Goal: Information Seeking & Learning: Compare options

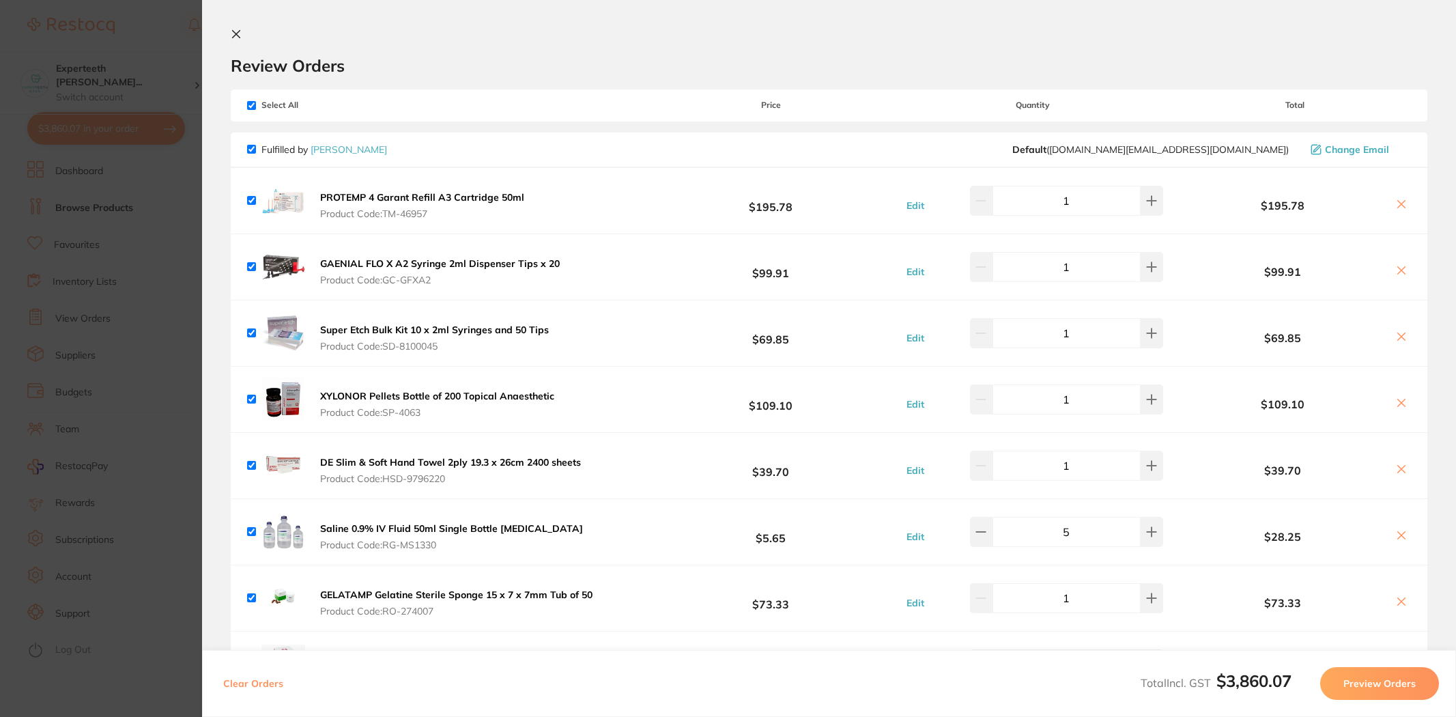
click at [140, 248] on section "Update RRP Set your pre negotiated price for this item. Item Agreed RRP (excl. …" at bounding box center [728, 358] width 1456 height 717
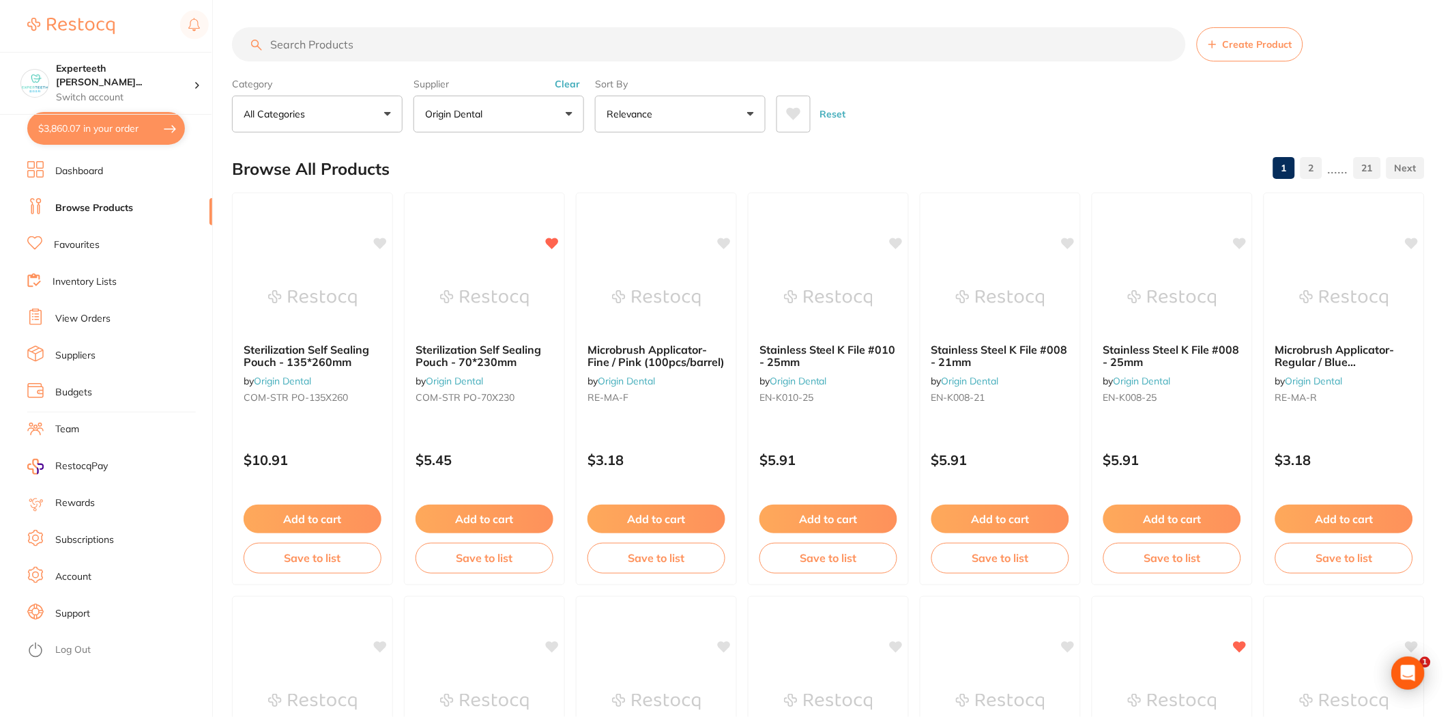
click at [389, 41] on input "search" at bounding box center [709, 44] width 954 height 34
type input "gloves"
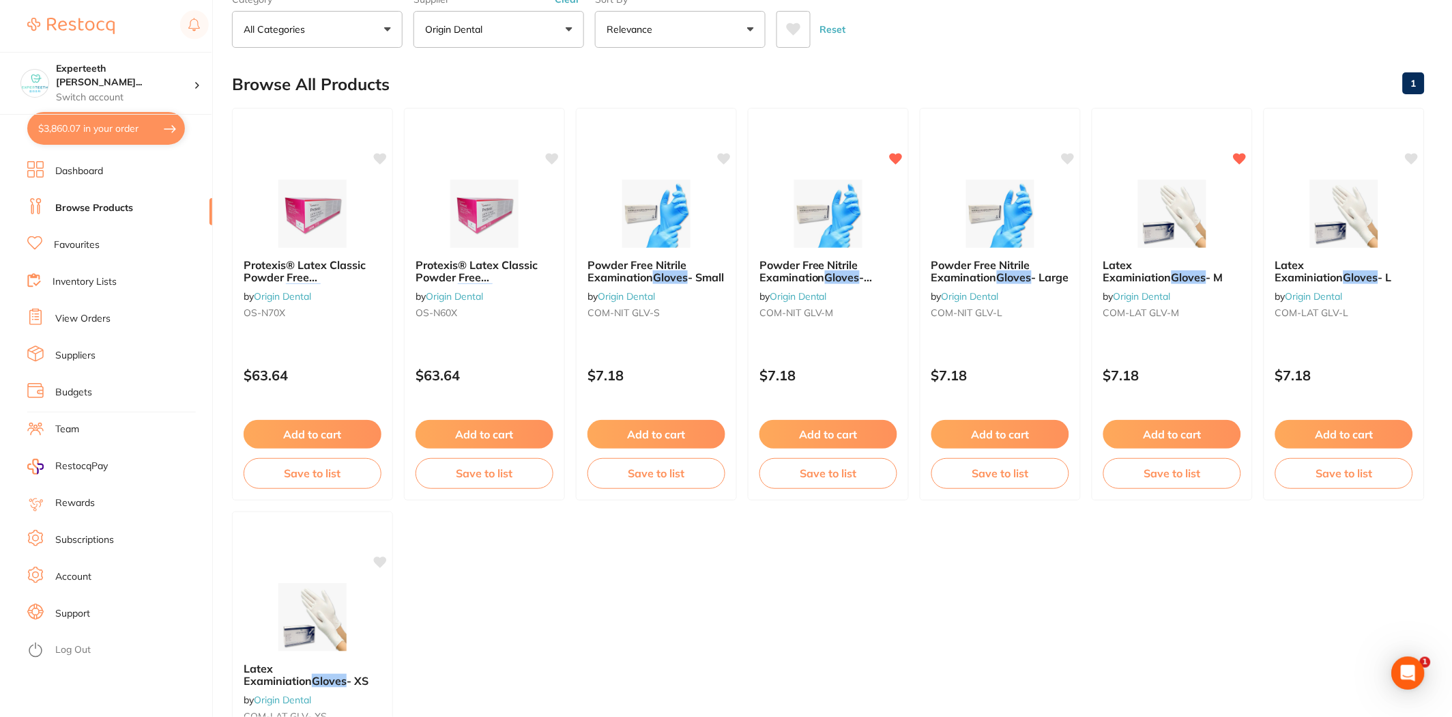
scroll to position [76, 0]
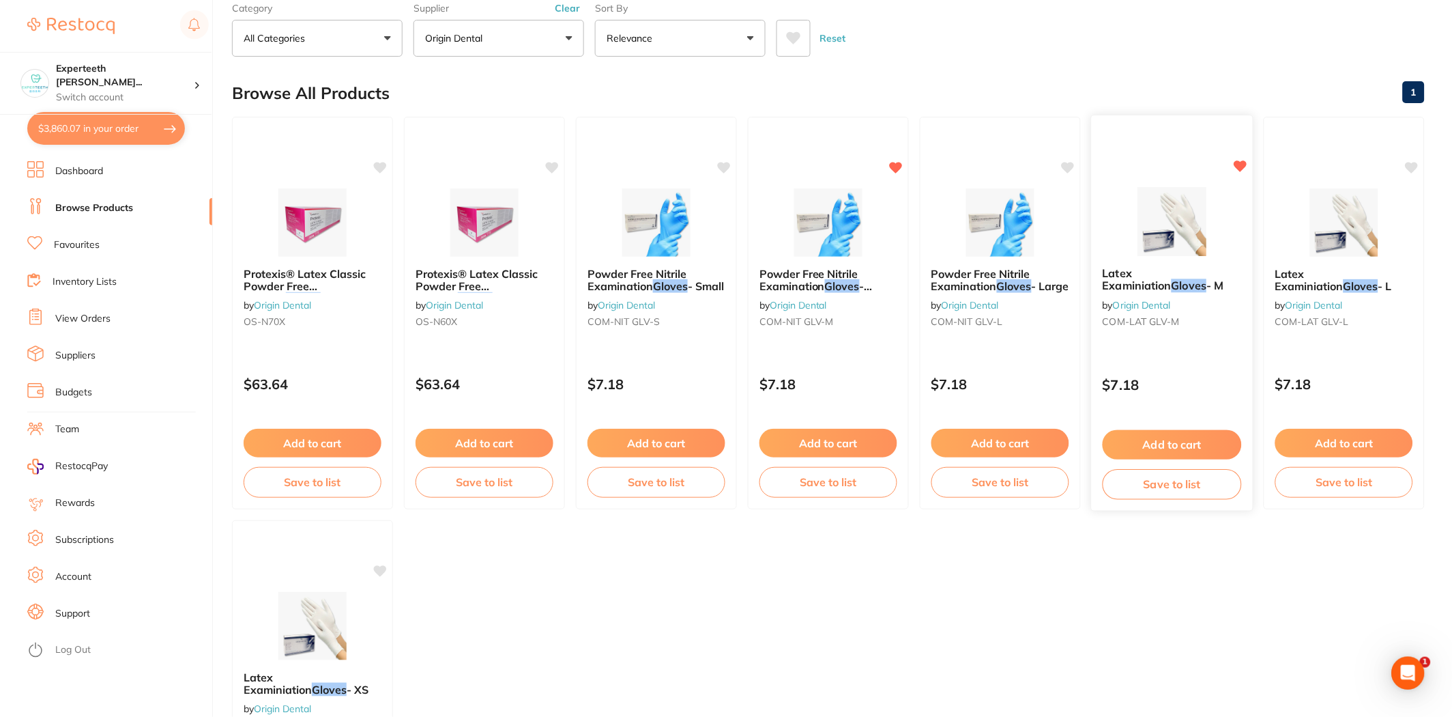
click at [1225, 236] on div at bounding box center [1172, 221] width 161 height 69
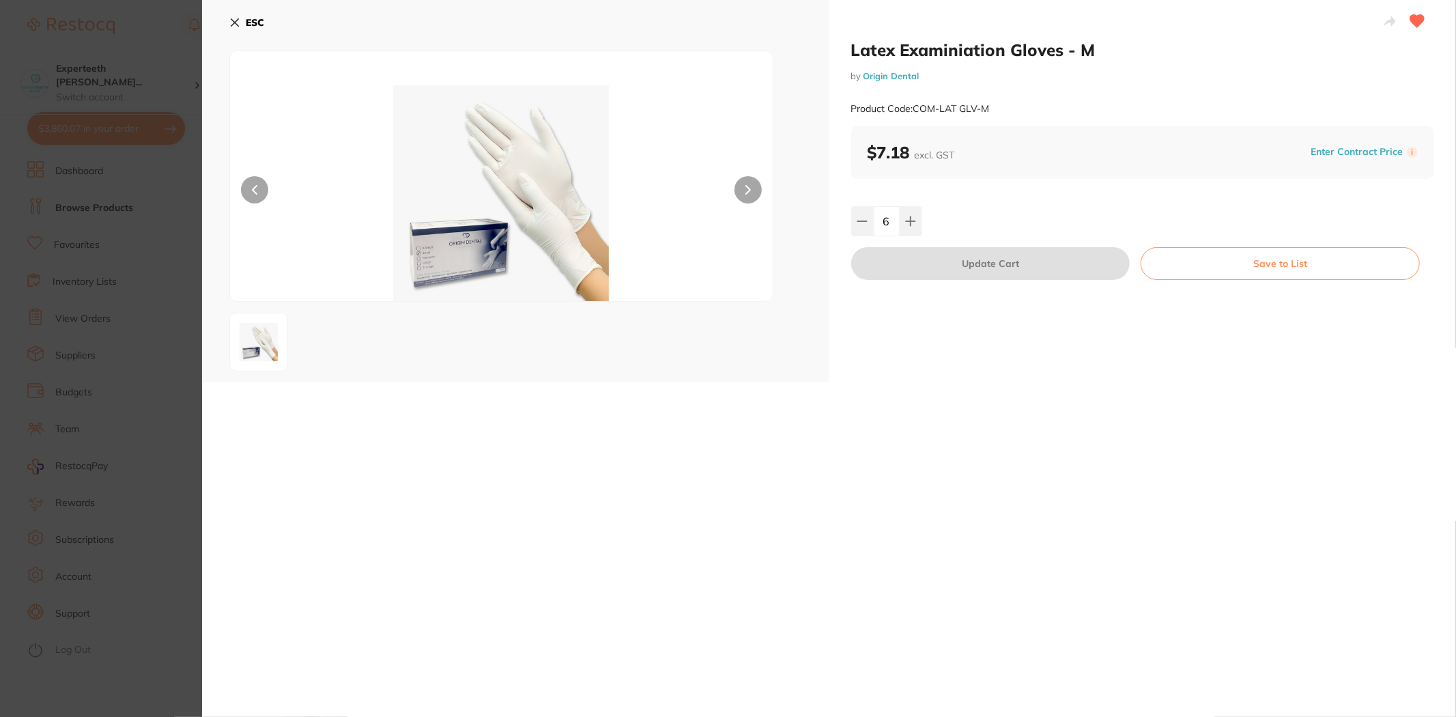
click at [138, 303] on section "Latex Examiniation Gloves - M by Origin Dental Product Code: COM-LAT GLV-M ESC …" at bounding box center [728, 358] width 1456 height 717
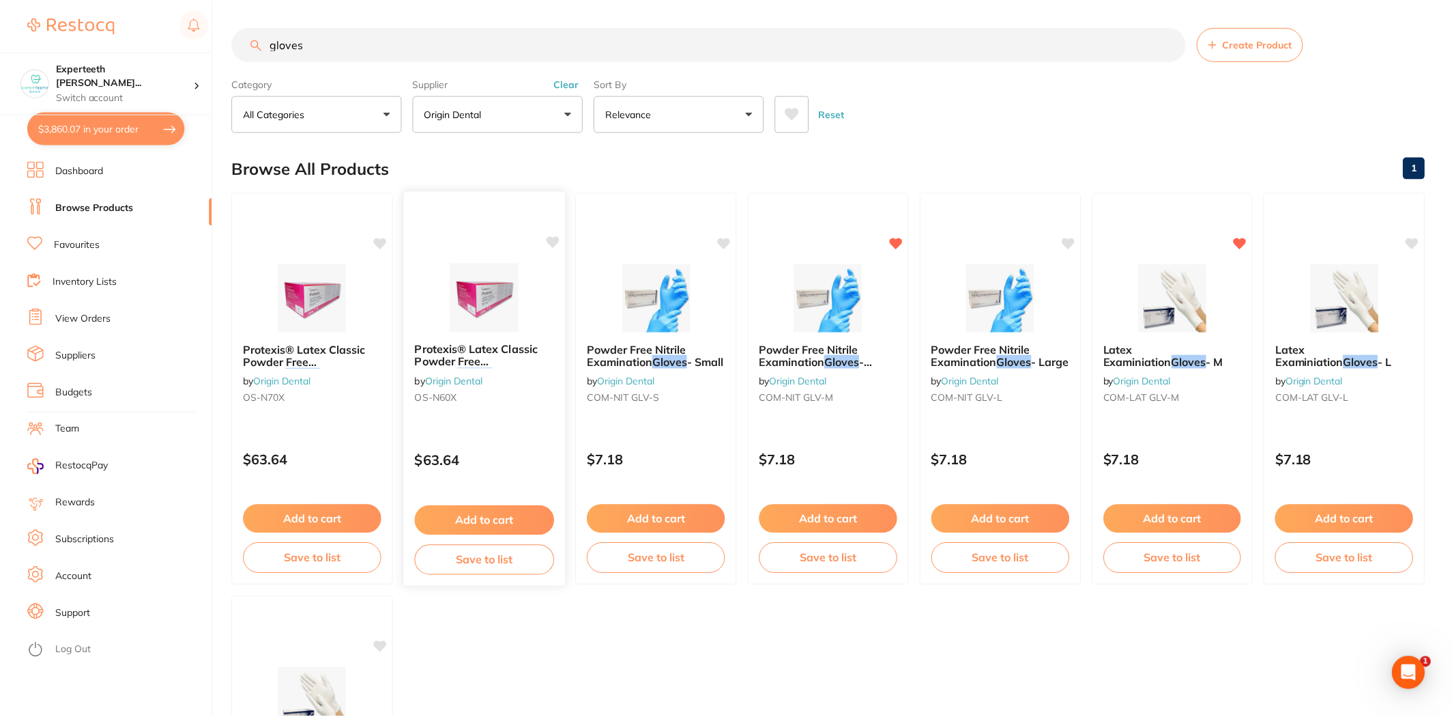
scroll to position [76, 0]
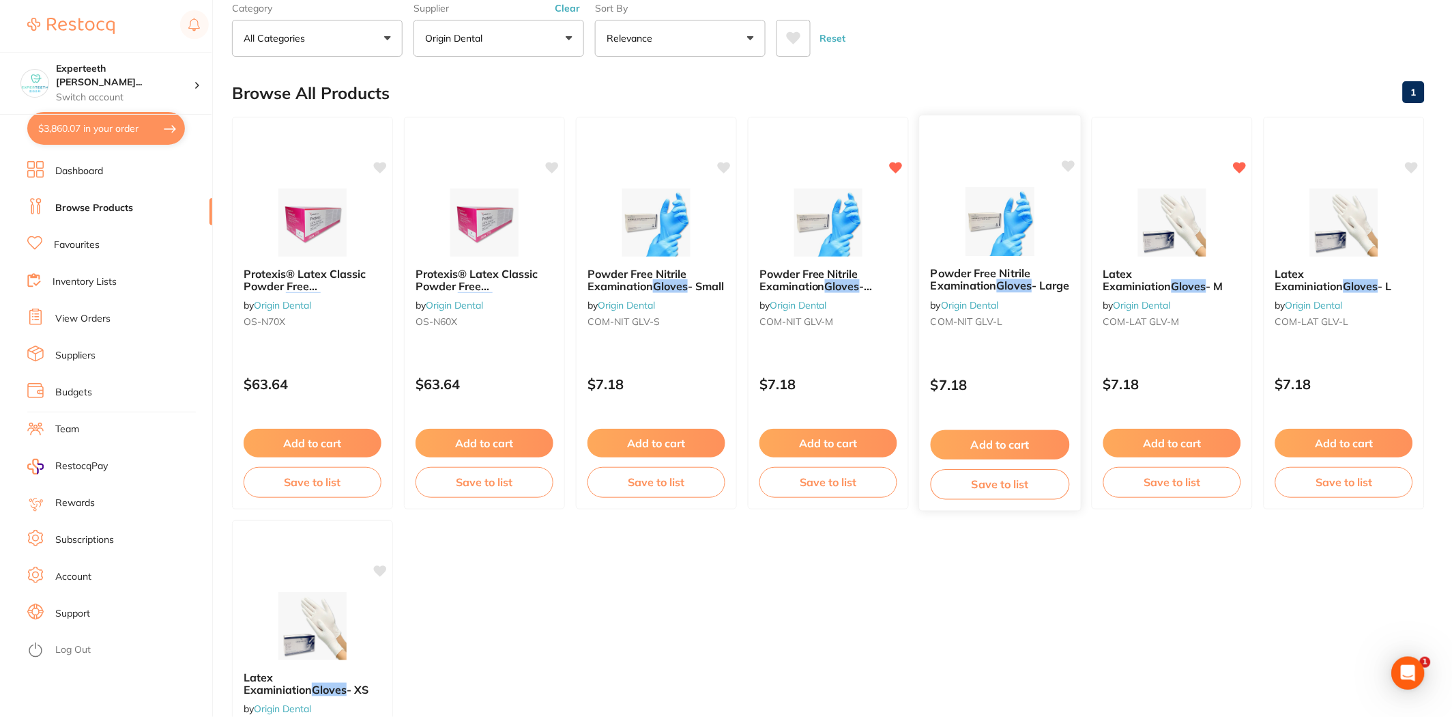
click at [997, 249] on img at bounding box center [999, 221] width 89 height 69
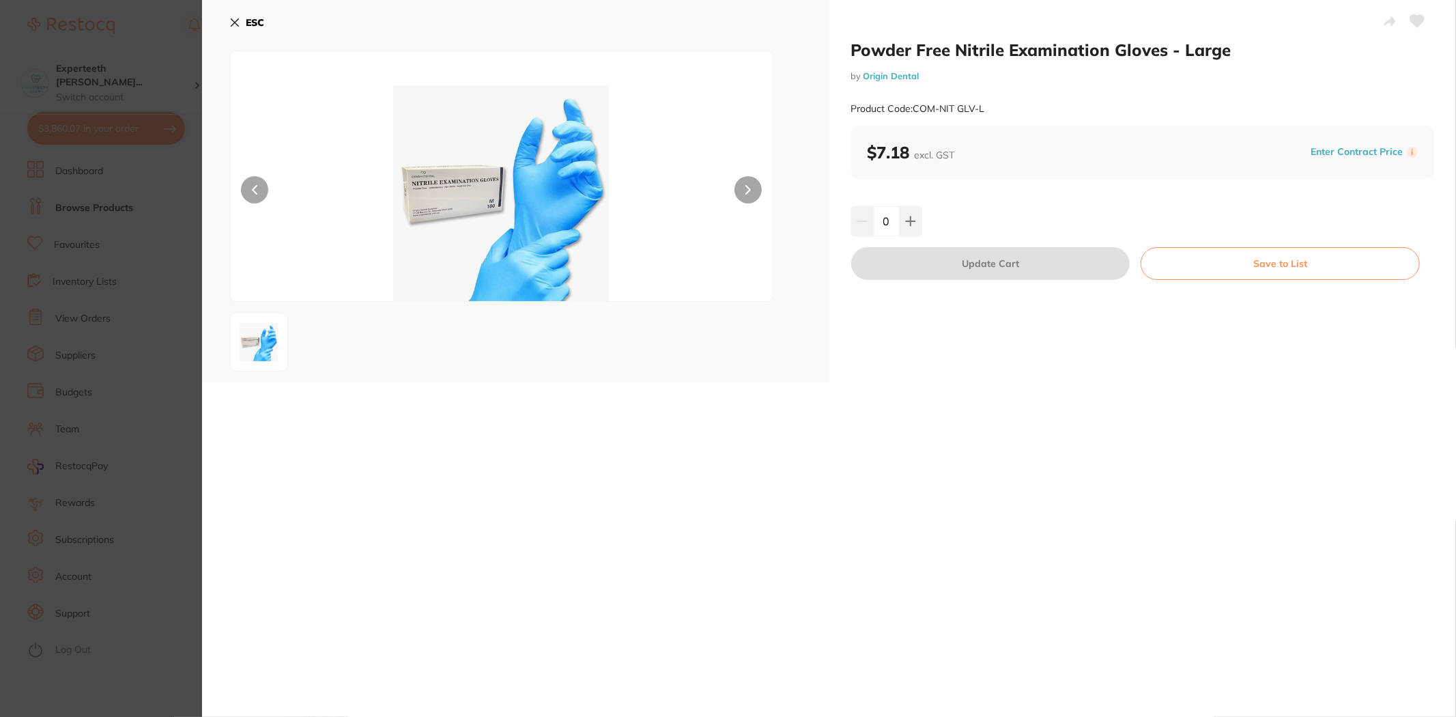
click at [171, 305] on section "Powder Free Nitrile Examination Gloves - Large by Origin Dental Product Code: C…" at bounding box center [728, 358] width 1456 height 717
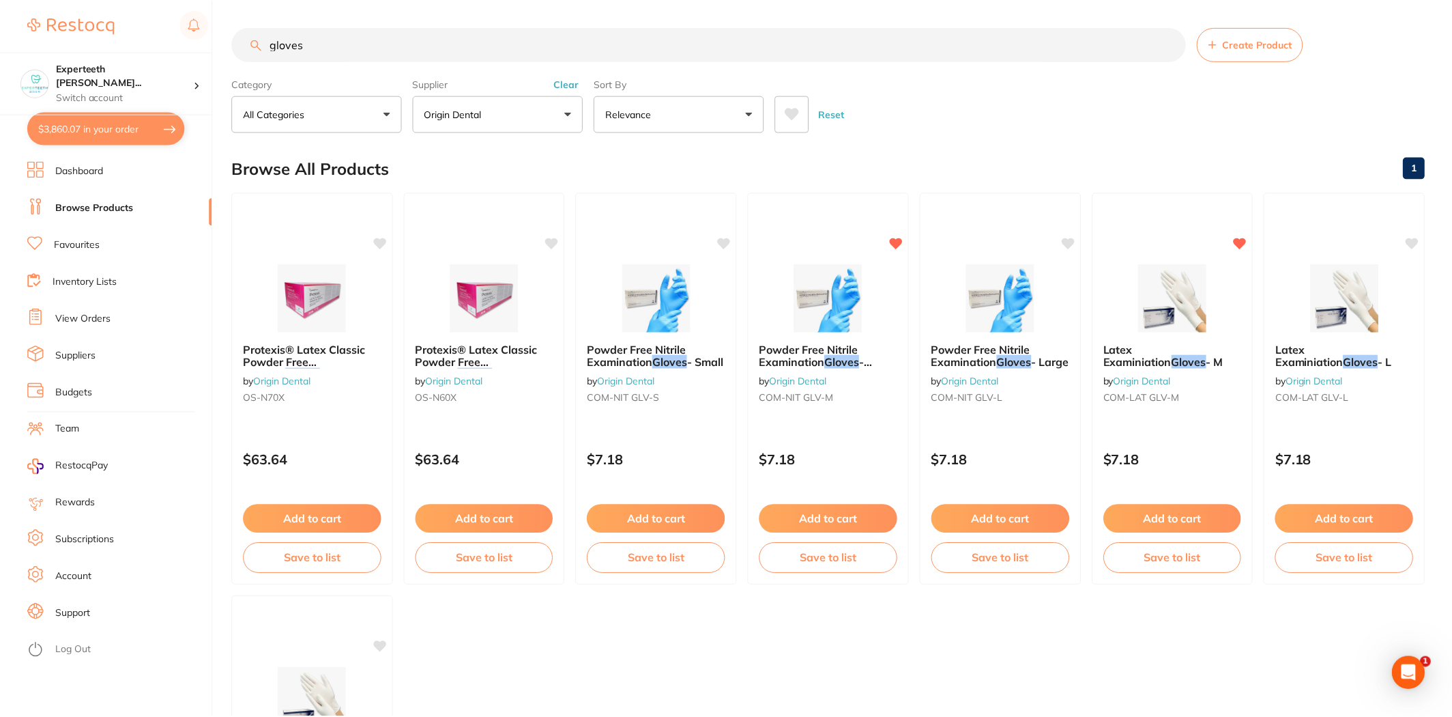
scroll to position [76, 0]
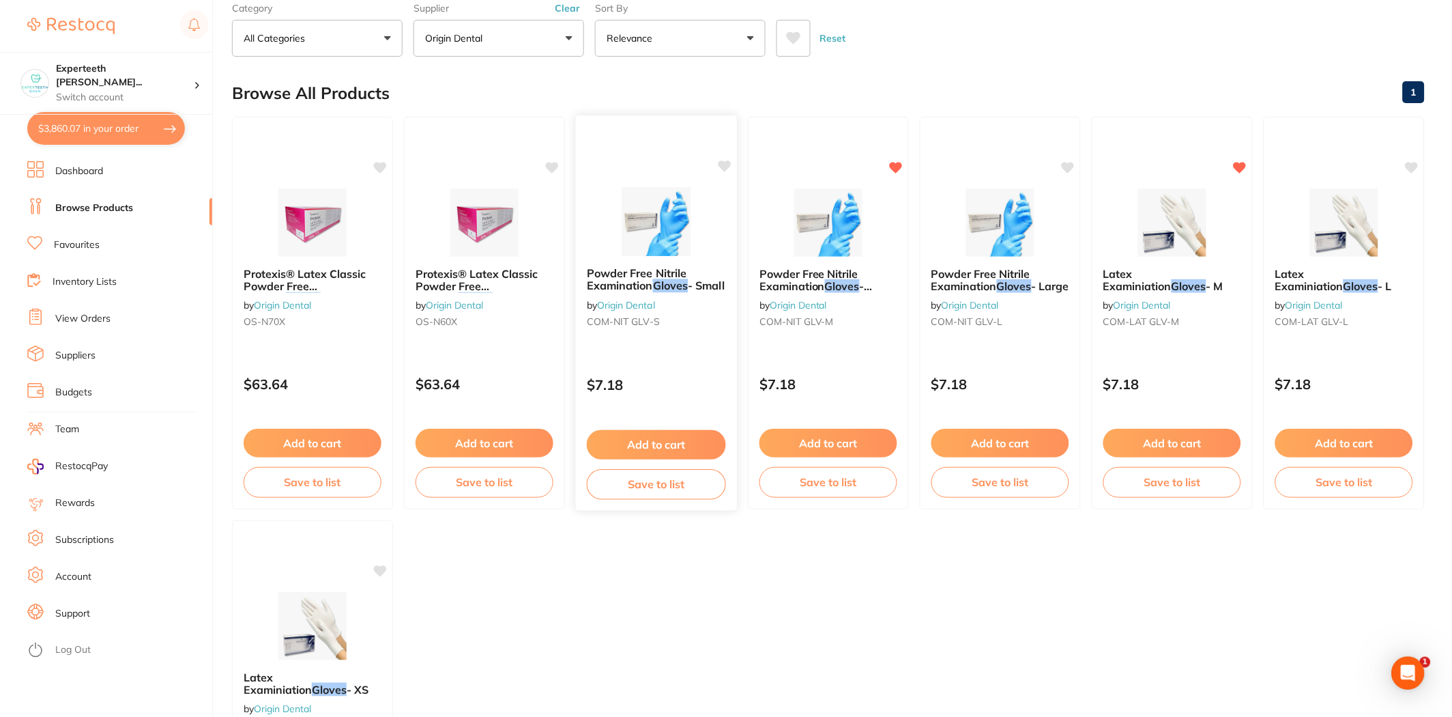
click at [655, 233] on img at bounding box center [655, 221] width 89 height 69
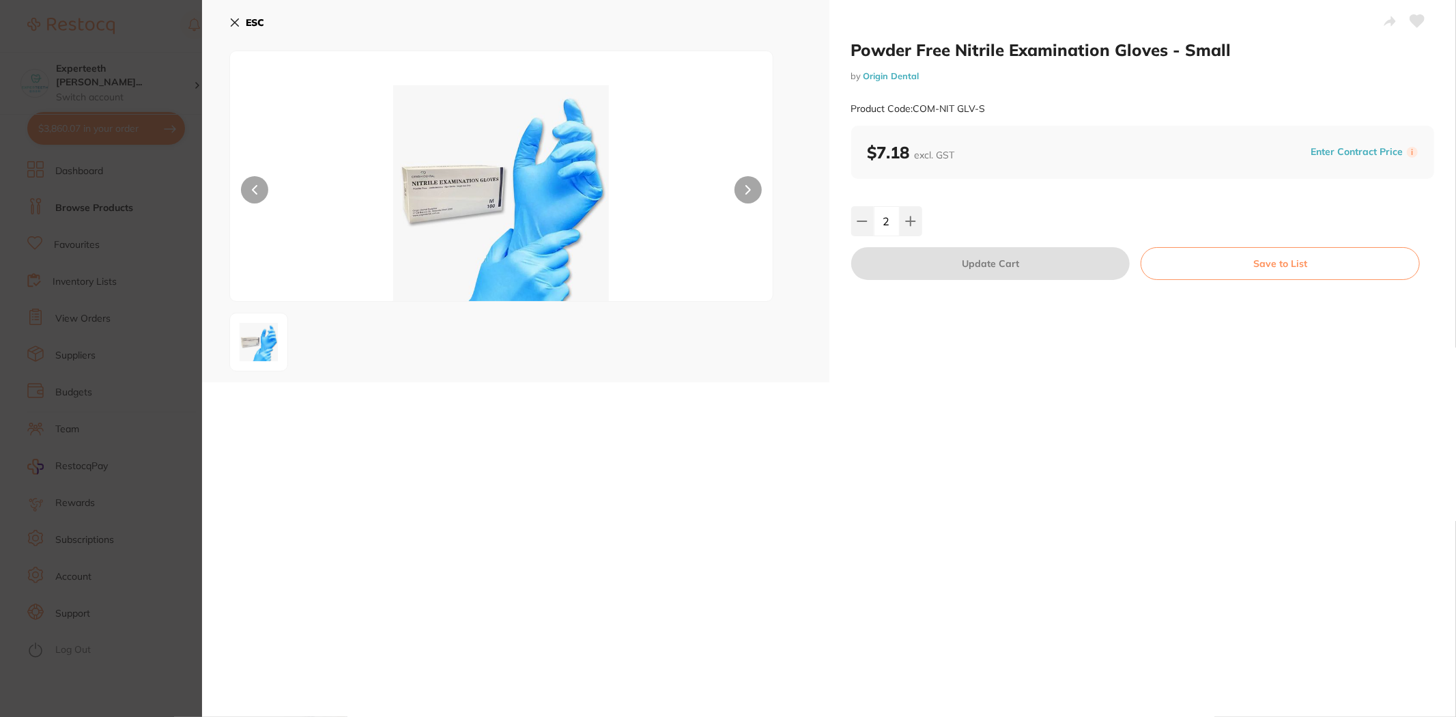
click at [121, 282] on section "Powder Free Nitrile Examination Gloves - Small by Origin Dental Product Code: C…" at bounding box center [728, 358] width 1456 height 717
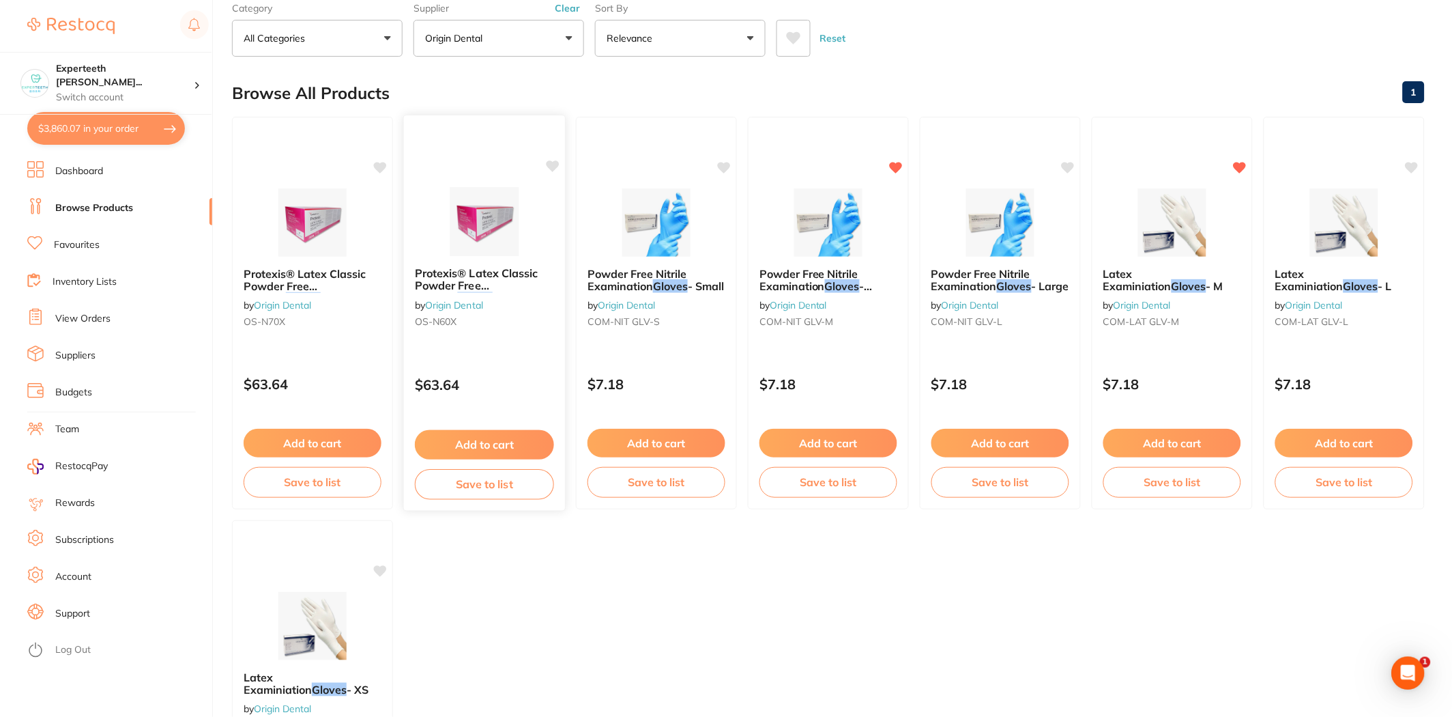
click at [514, 203] on img at bounding box center [483, 221] width 89 height 69
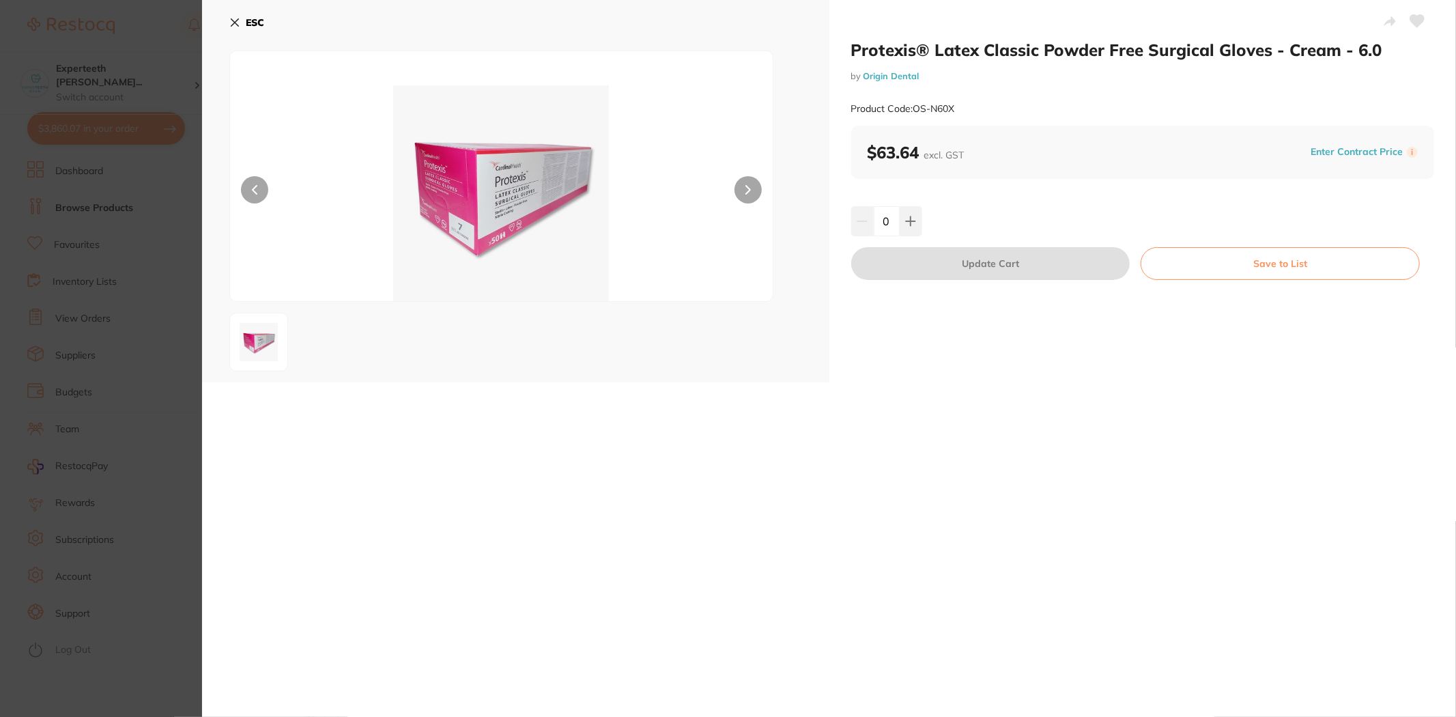
click at [111, 259] on section "Protexis® Latex Classic Powder Free Surgical Gloves - Cream - 6.0 by Origin Den…" at bounding box center [728, 358] width 1456 height 717
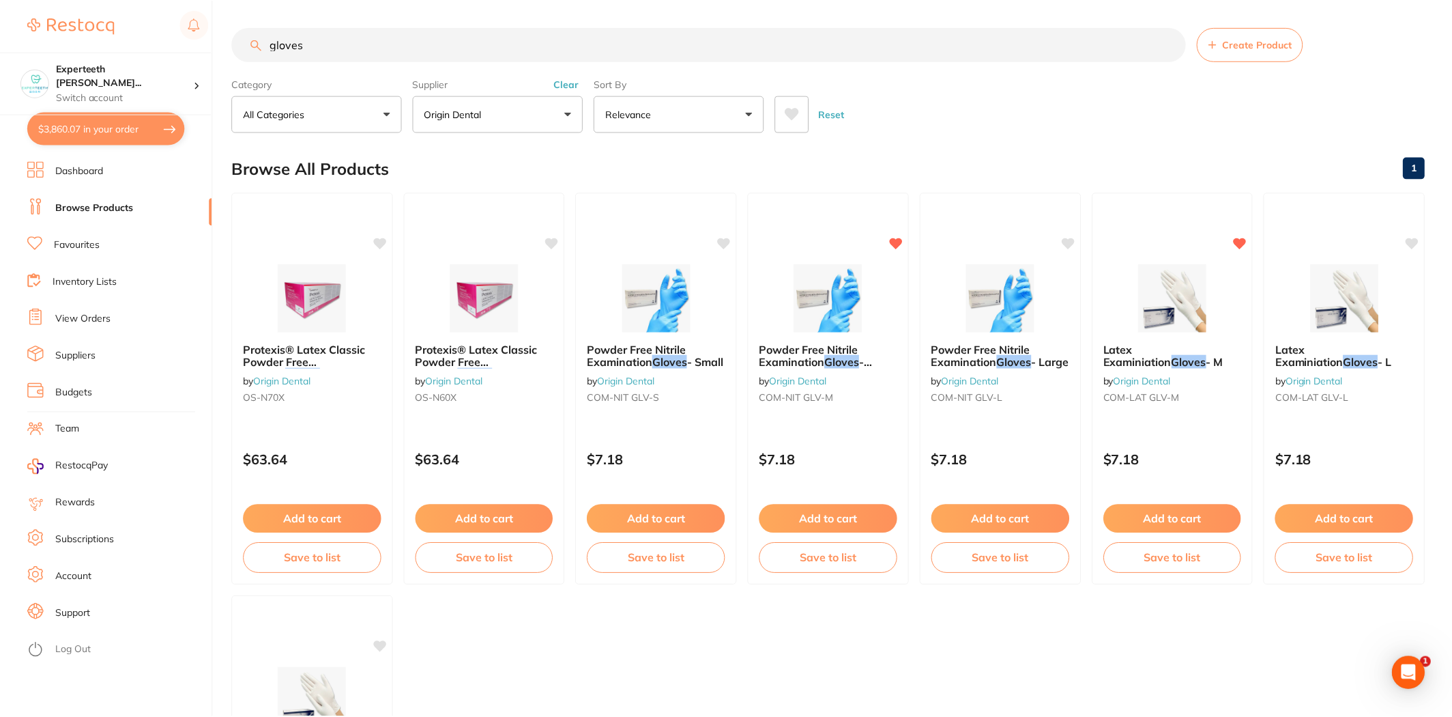
scroll to position [76, 0]
